Goal: Information Seeking & Learning: Learn about a topic

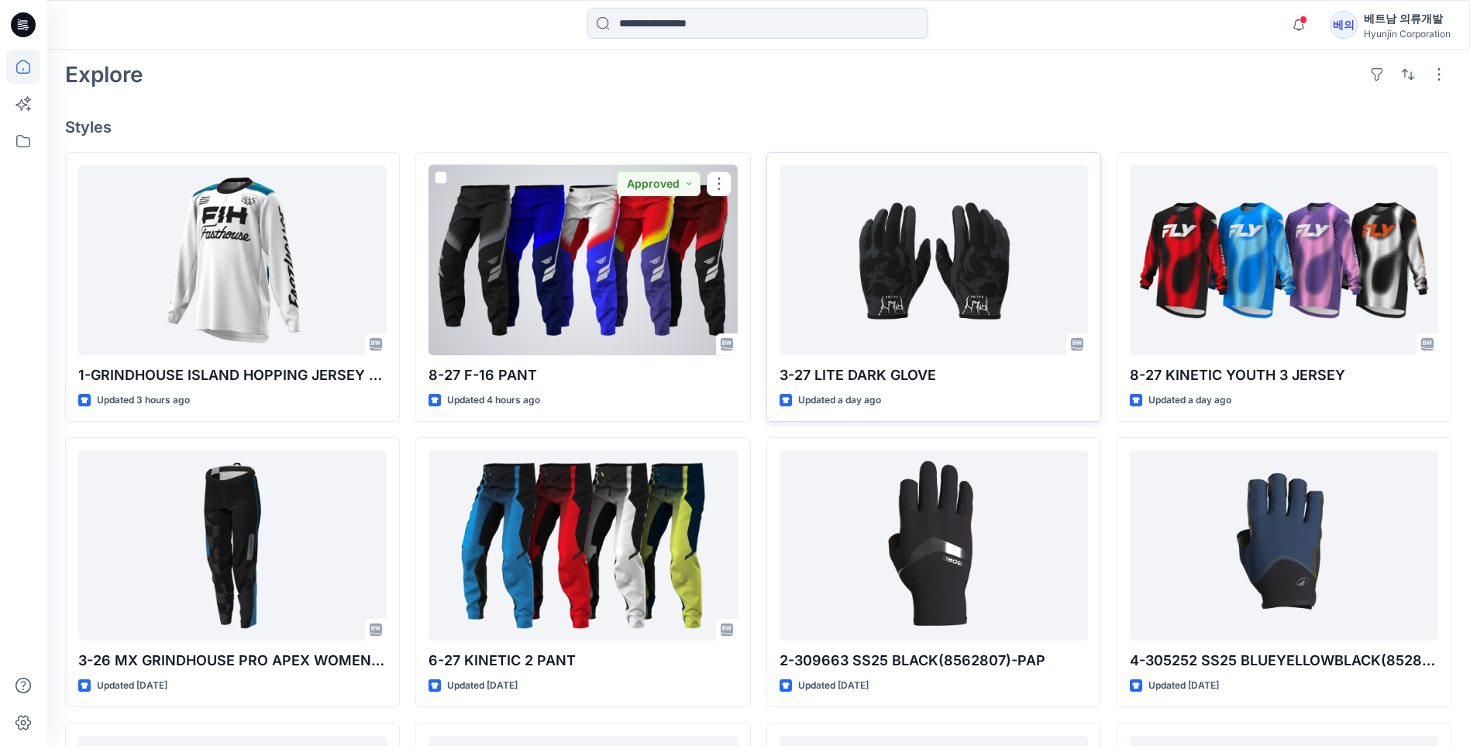
scroll to position [387, 0]
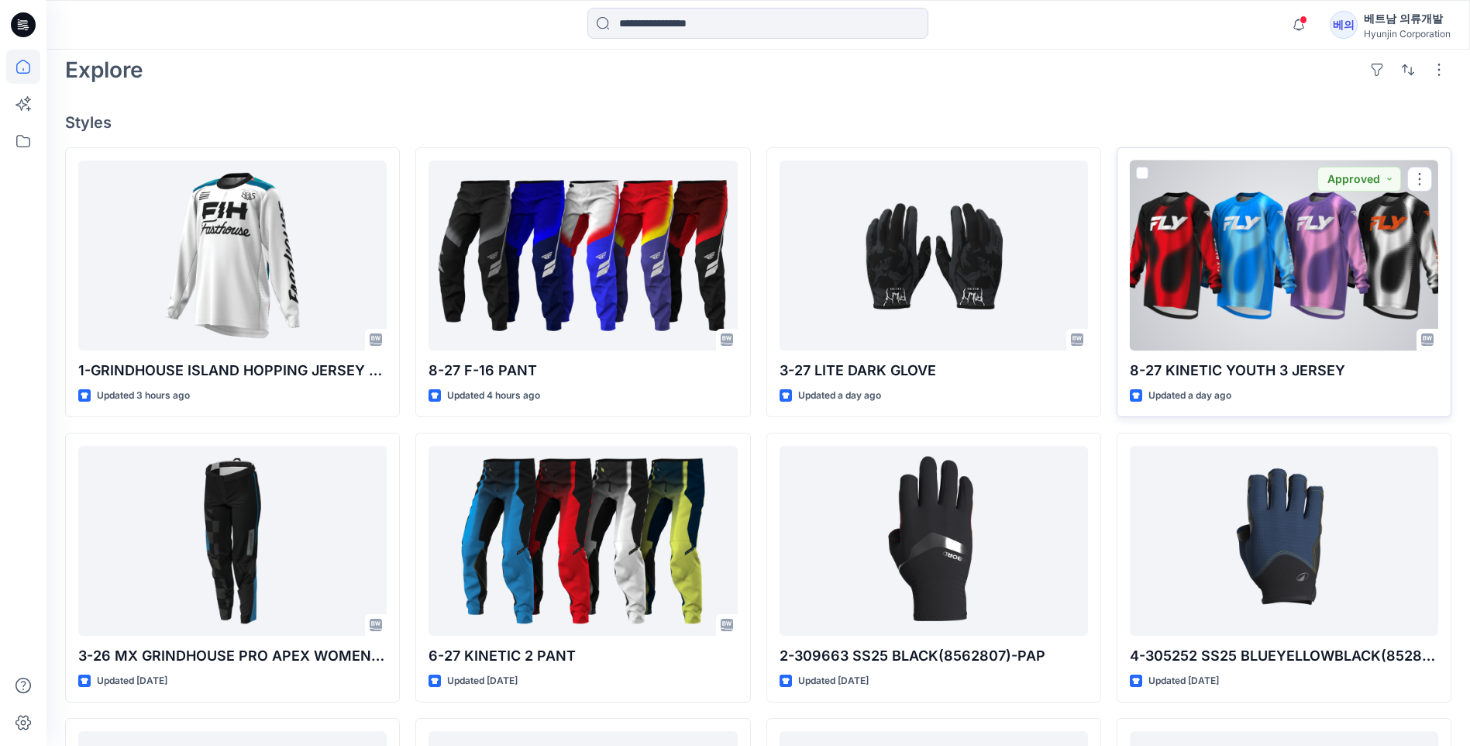
click at [1230, 278] on div at bounding box center [1284, 255] width 308 height 190
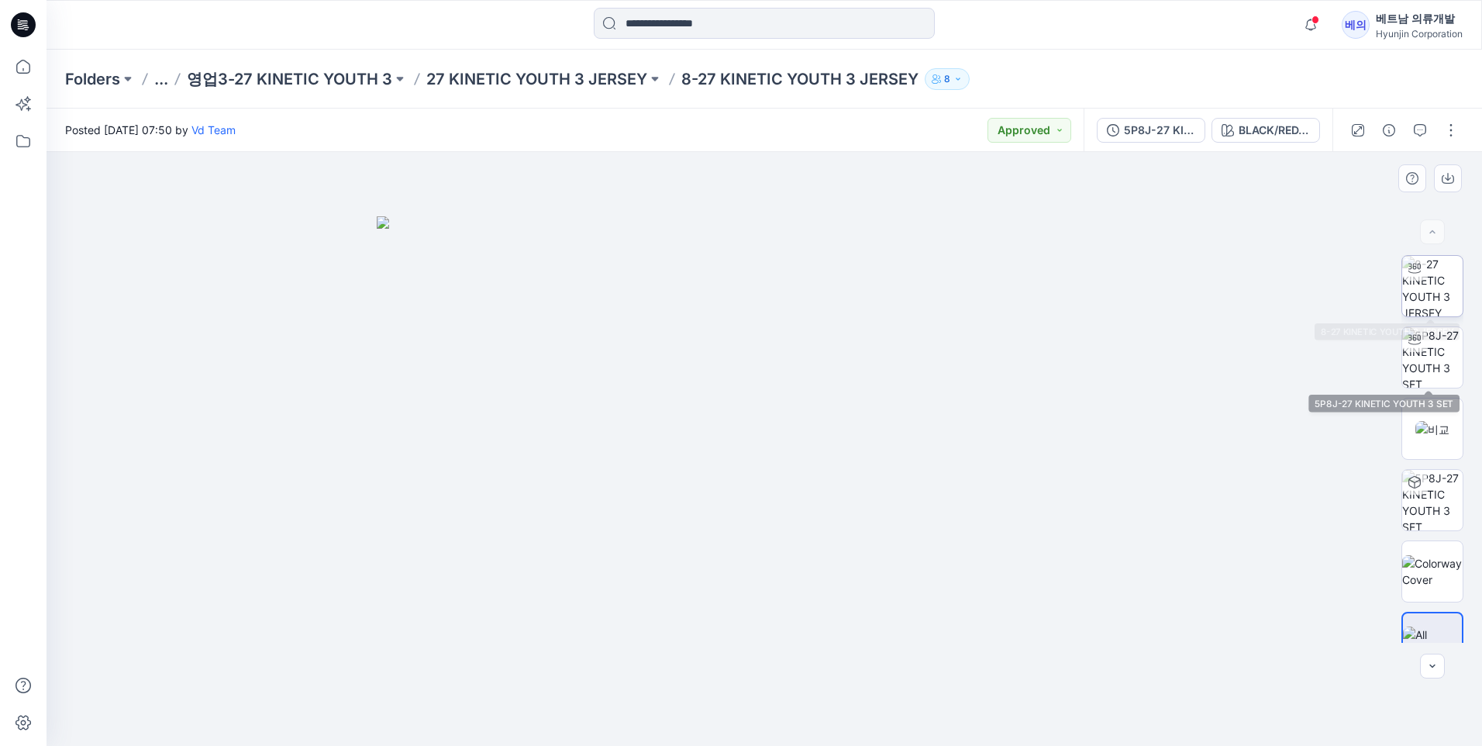
click at [1444, 278] on img at bounding box center [1432, 286] width 60 height 60
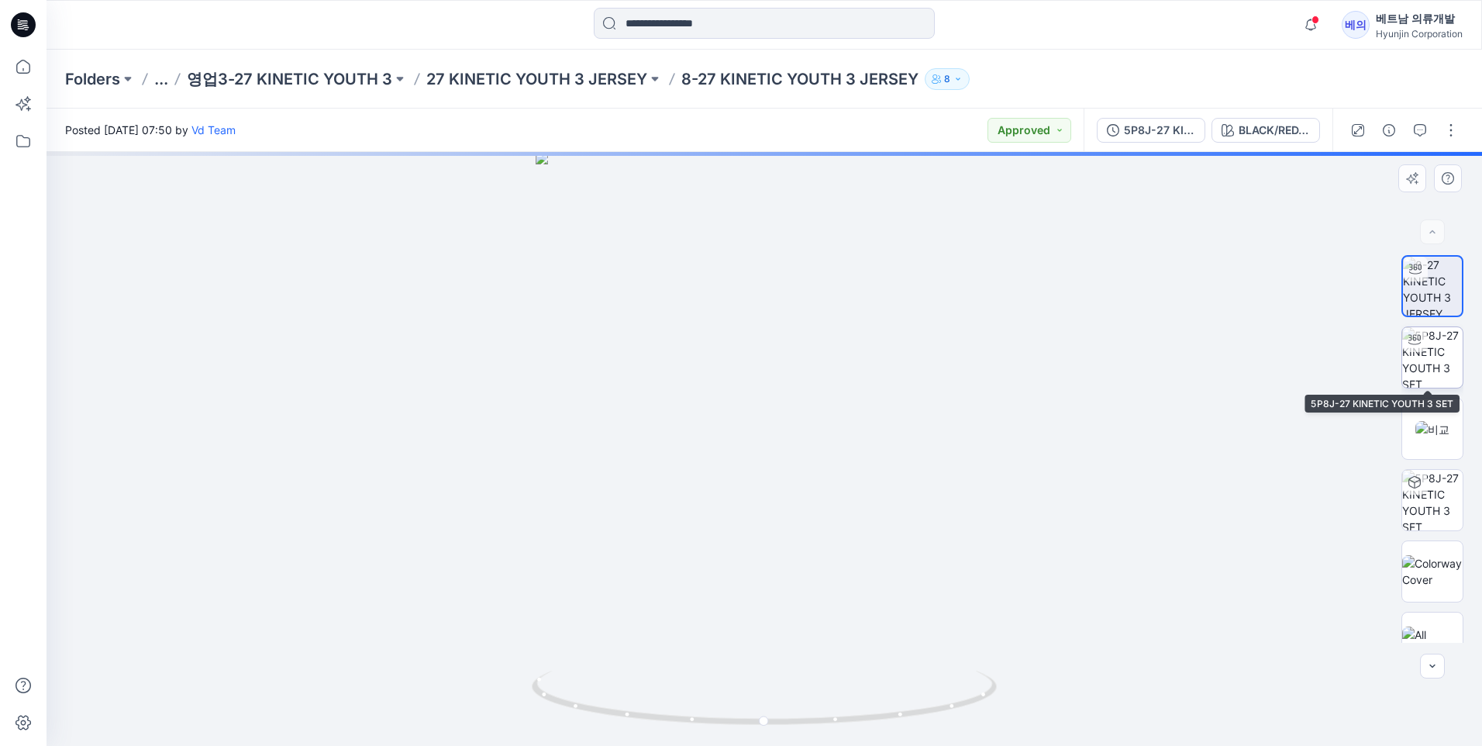
click at [1436, 340] on img at bounding box center [1432, 357] width 60 height 60
drag, startPoint x: 890, startPoint y: 336, endPoint x: 946, endPoint y: 322, distance: 57.3
click at [1010, 332] on div at bounding box center [763, 449] width 1435 height 594
drag, startPoint x: 780, startPoint y: 245, endPoint x: 752, endPoint y: 346, distance: 104.8
click at [789, 409] on img at bounding box center [764, 449] width 745 height 594
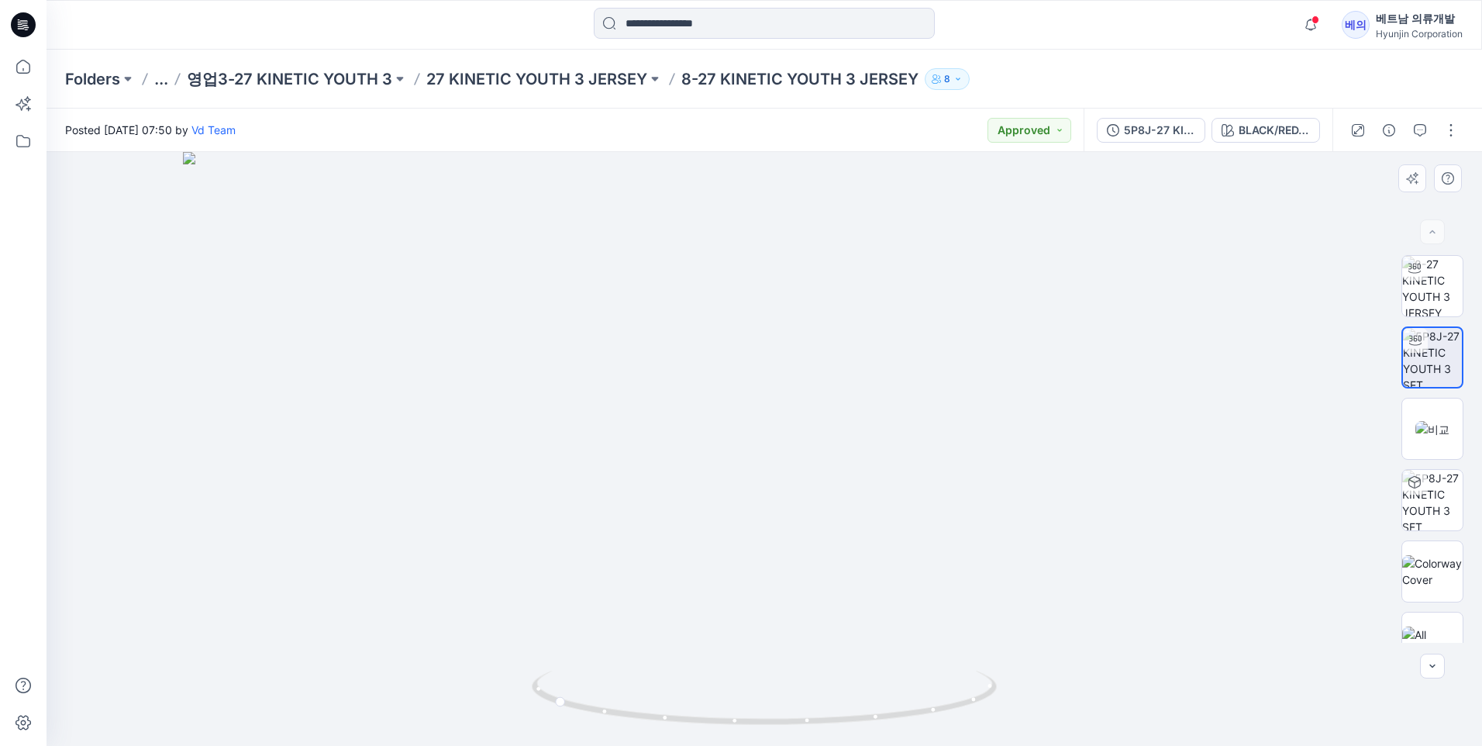
drag, startPoint x: 739, startPoint y: 513, endPoint x: 941, endPoint y: 522, distance: 202.5
click at [941, 522] on img at bounding box center [764, 449] width 1162 height 594
drag, startPoint x: 752, startPoint y: 676, endPoint x: 807, endPoint y: 694, distance: 58.1
click at [826, 679] on div at bounding box center [763, 449] width 1435 height 594
drag, startPoint x: 693, startPoint y: 728, endPoint x: 926, endPoint y: 701, distance: 234.8
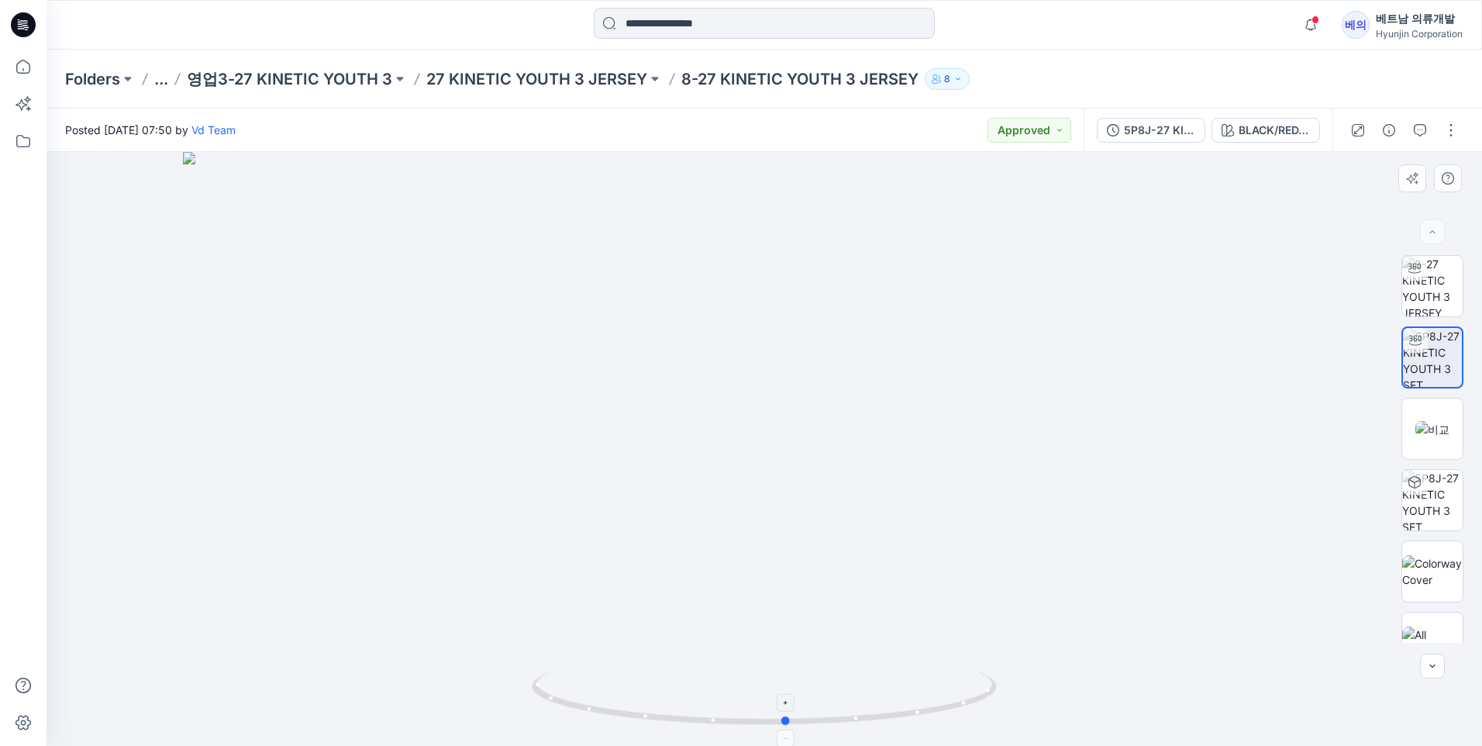
click at [926, 701] on icon at bounding box center [766, 699] width 469 height 58
click at [1426, 498] on img at bounding box center [1432, 500] width 60 height 60
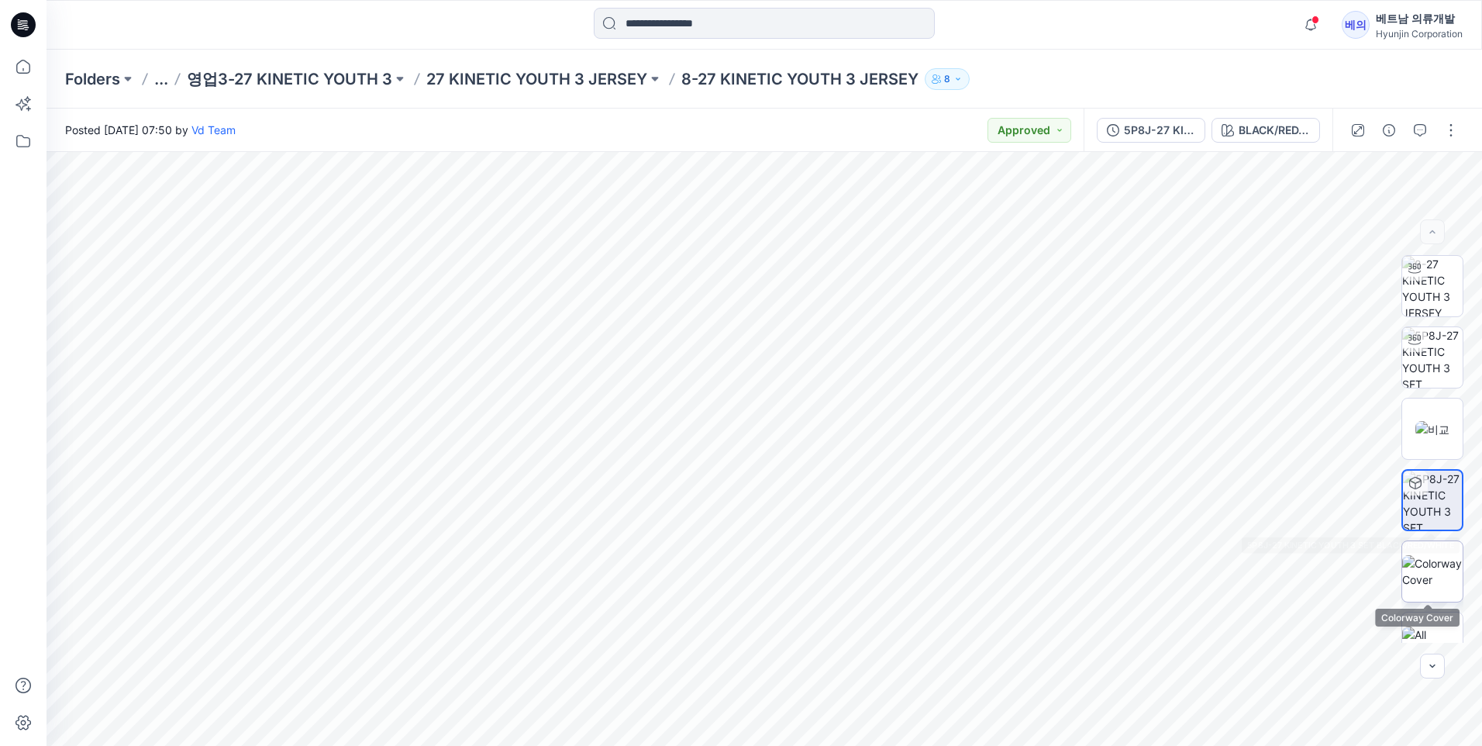
click at [1424, 571] on img at bounding box center [1432, 571] width 60 height 33
drag, startPoint x: 759, startPoint y: 209, endPoint x: 757, endPoint y: 306, distance: 96.9
click at [757, 306] on img at bounding box center [764, 449] width 468 height 594
drag, startPoint x: 815, startPoint y: 305, endPoint x: 654, endPoint y: 343, distance: 164.7
click at [654, 343] on img at bounding box center [764, 449] width 482 height 594
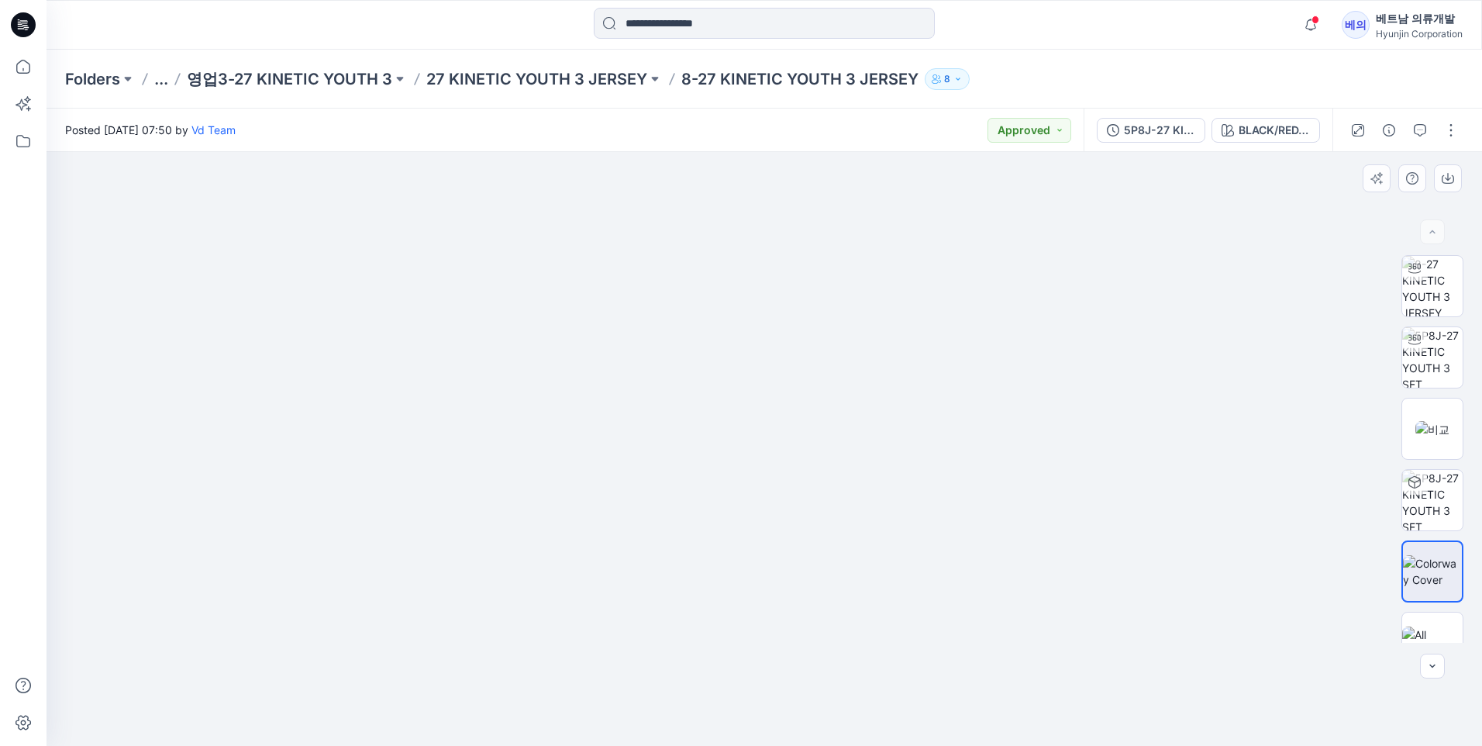
drag, startPoint x: 962, startPoint y: 339, endPoint x: 1348, endPoint y: 508, distance: 421.3
click at [1068, 333] on div at bounding box center [763, 449] width 1435 height 594
click at [1426, 626] on img at bounding box center [1432, 642] width 60 height 33
click at [1428, 421] on img at bounding box center [1432, 429] width 34 height 16
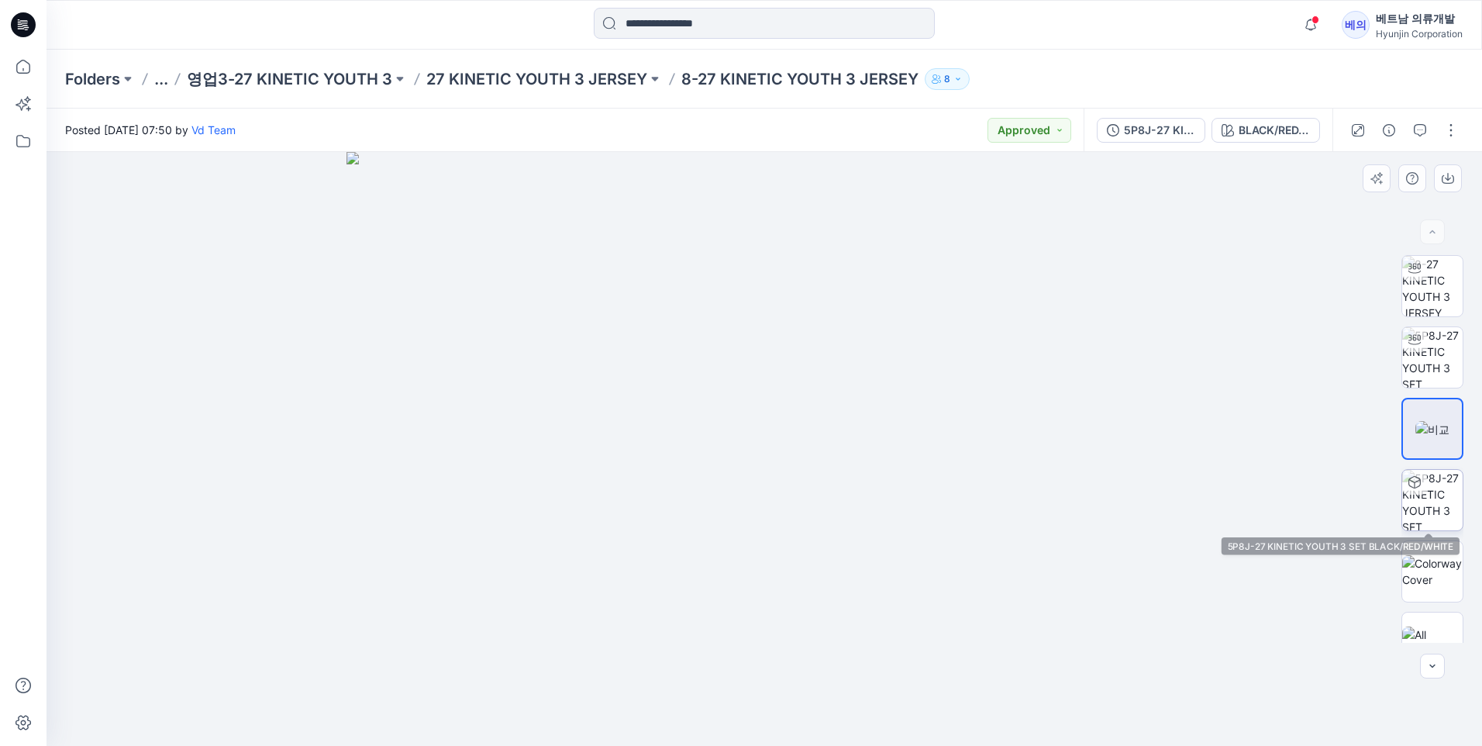
click at [1443, 508] on img at bounding box center [1432, 500] width 60 height 60
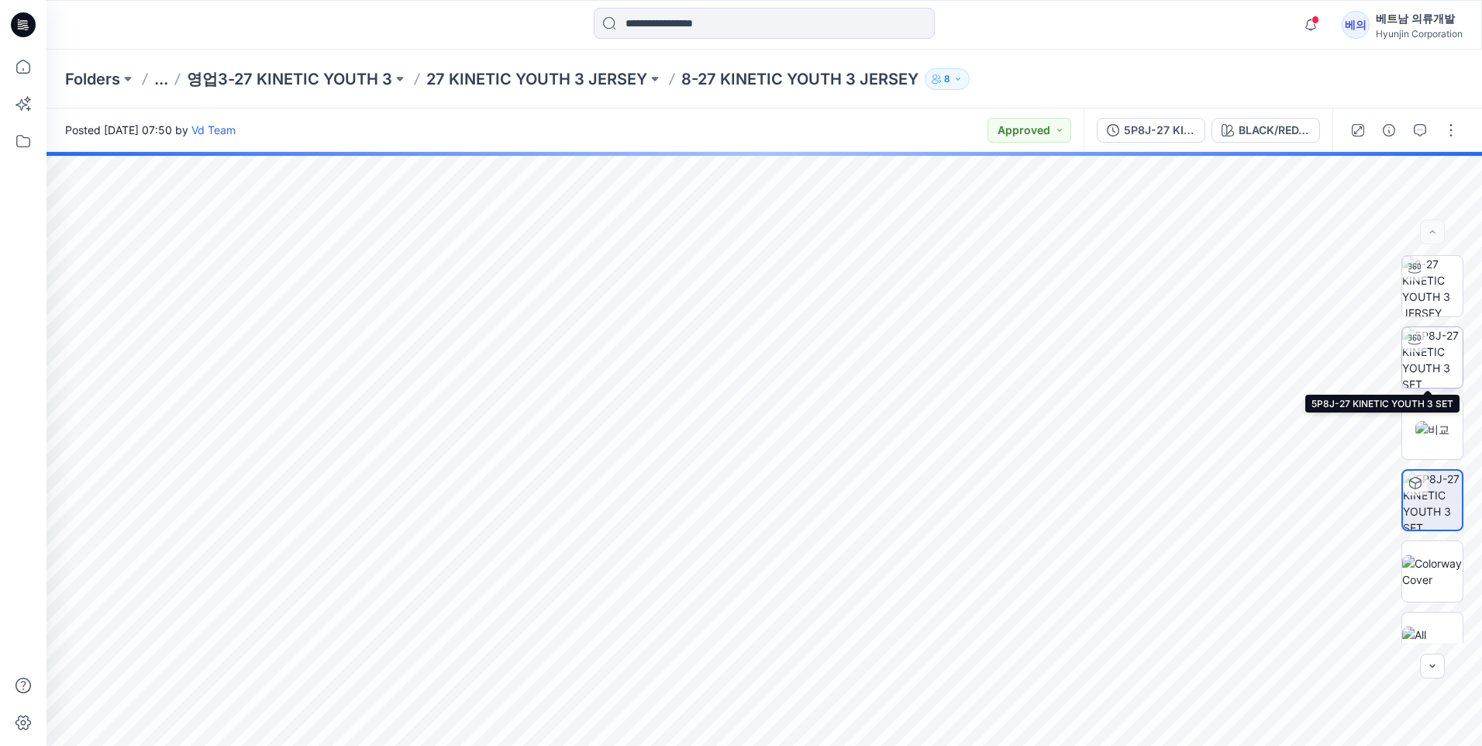
click at [1418, 368] on img at bounding box center [1432, 357] width 60 height 60
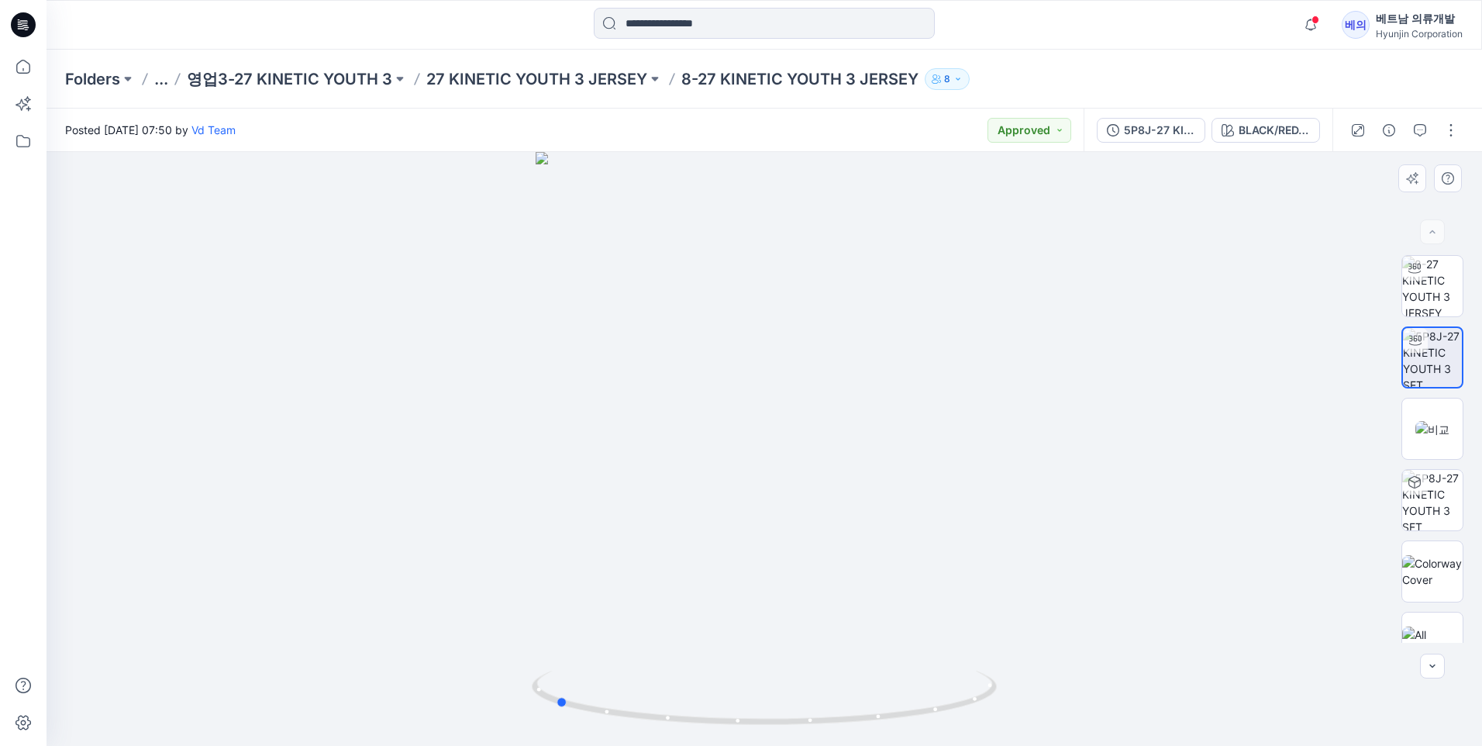
drag, startPoint x: 656, startPoint y: 338, endPoint x: 903, endPoint y: 415, distance: 258.3
click at [903, 415] on div at bounding box center [763, 449] width 1435 height 594
drag, startPoint x: 823, startPoint y: 251, endPoint x: 821, endPoint y: 463, distance: 212.4
click at [821, 463] on img at bounding box center [764, 363] width 802 height 766
drag, startPoint x: 766, startPoint y: 427, endPoint x: 868, endPoint y: 427, distance: 101.5
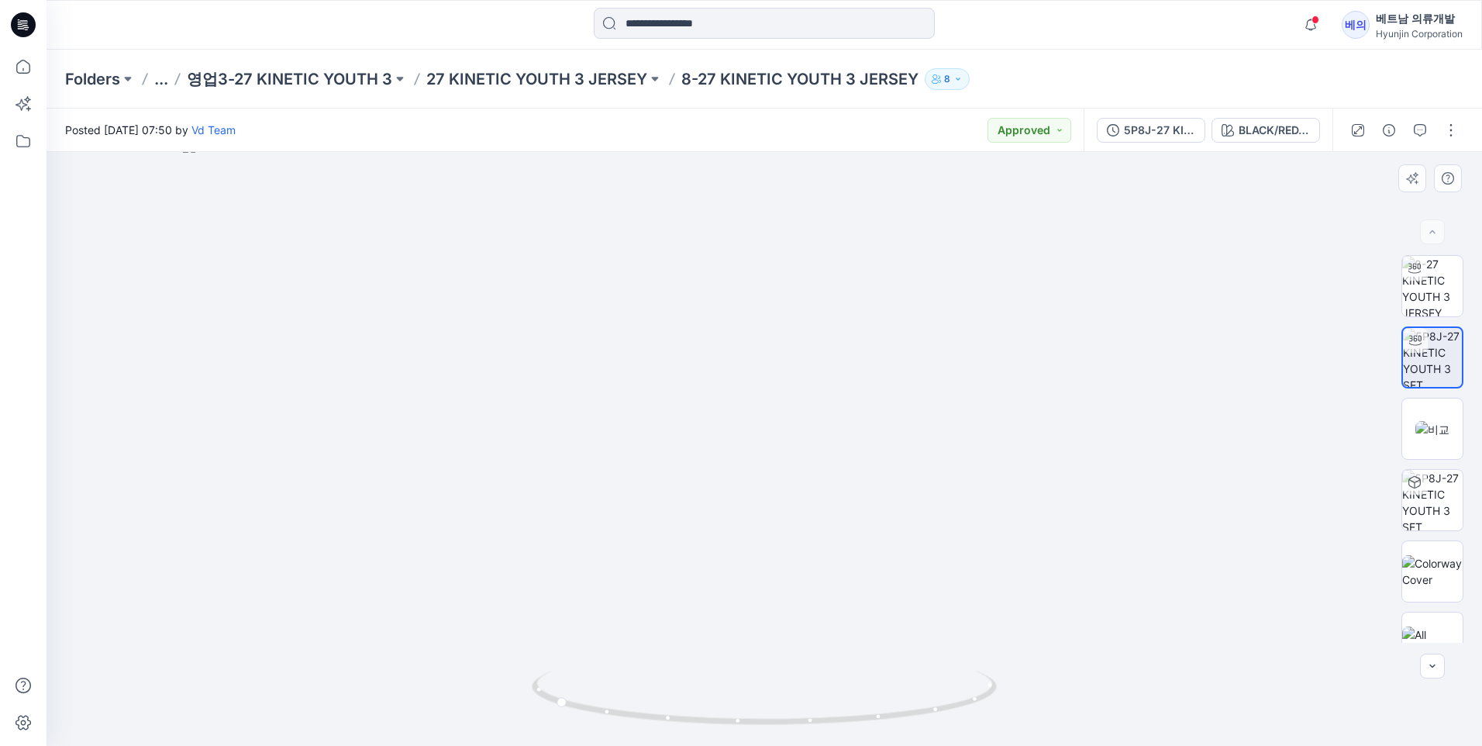
click at [868, 427] on img at bounding box center [764, 442] width 1162 height 605
drag, startPoint x: 832, startPoint y: 529, endPoint x: 959, endPoint y: 566, distance: 131.5
click at [964, 555] on img at bounding box center [764, 444] width 1162 height 602
drag, startPoint x: 703, startPoint y: 732, endPoint x: 945, endPoint y: 672, distance: 249.8
click at [945, 672] on div at bounding box center [764, 706] width 465 height 77
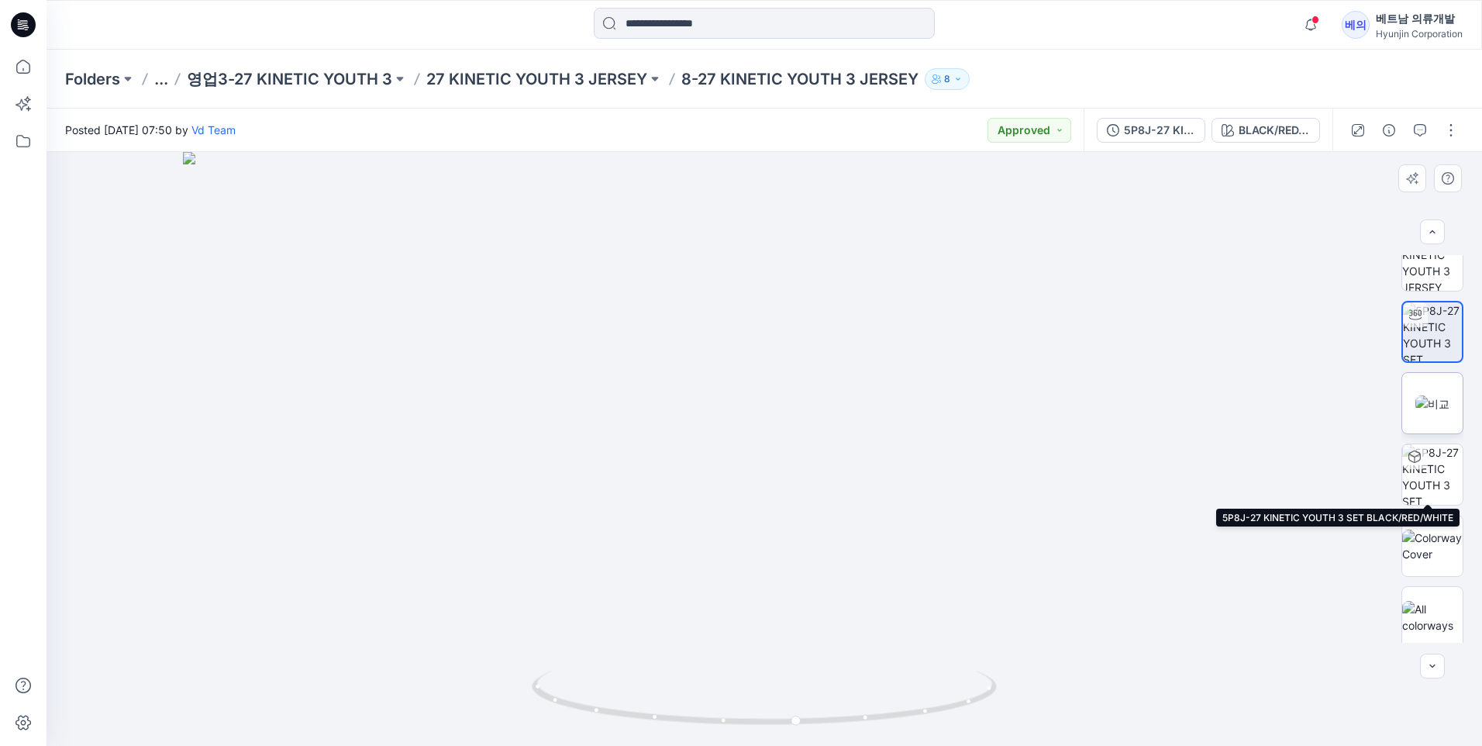
scroll to position [31, 0]
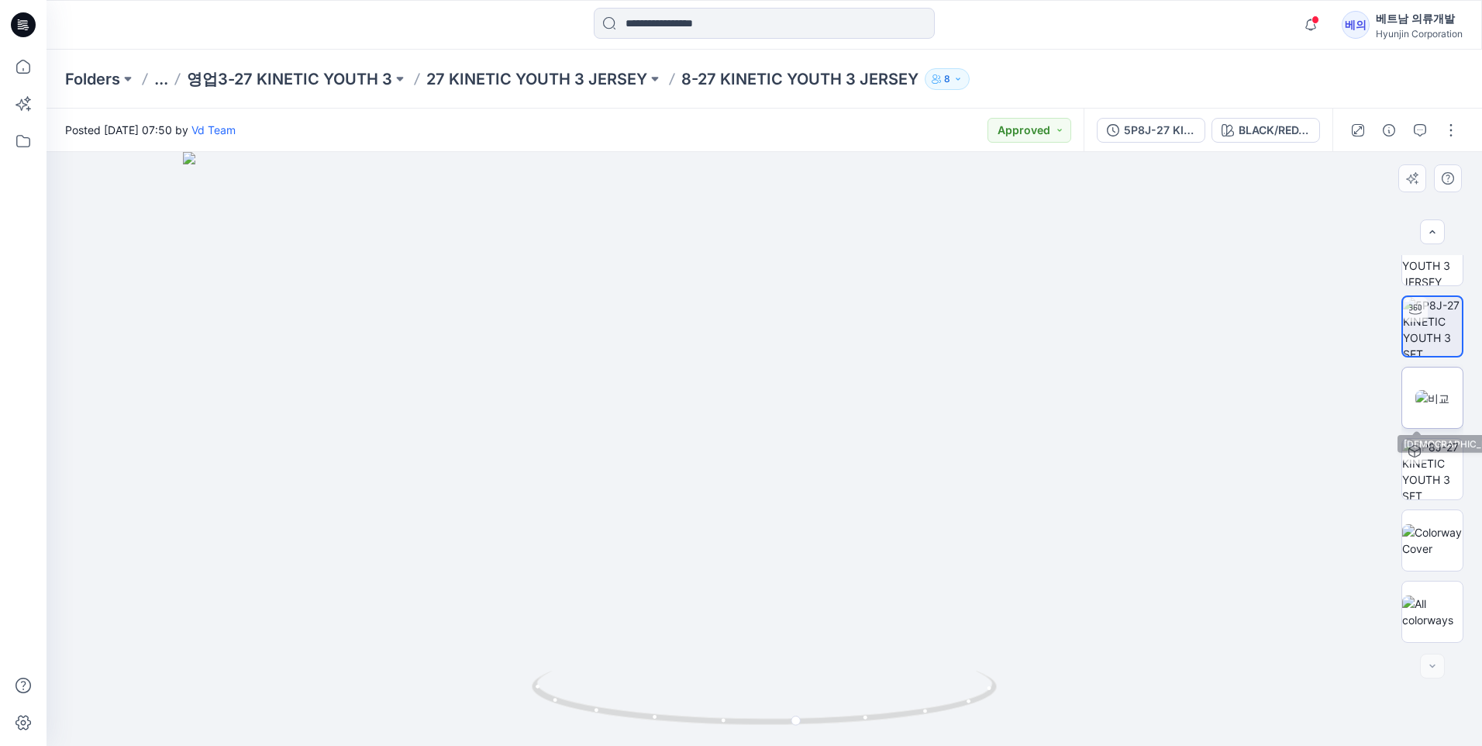
click at [1449, 390] on img at bounding box center [1432, 398] width 34 height 16
